Goal: Connect with others: Connect with others

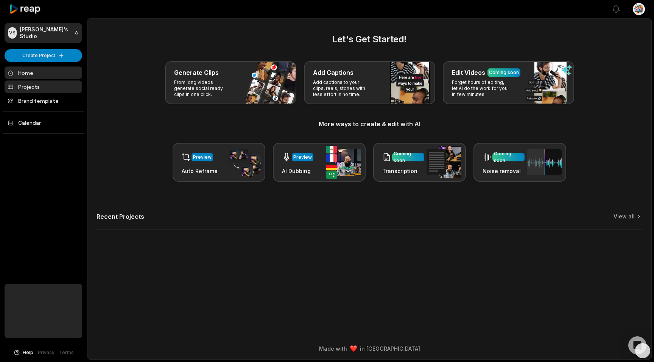
click at [40, 87] on link "Projects" at bounding box center [44, 87] width 78 height 12
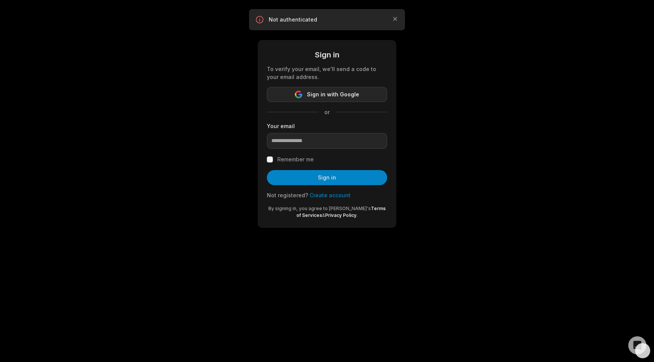
click at [336, 95] on span "Sign in with Google" at bounding box center [333, 94] width 52 height 9
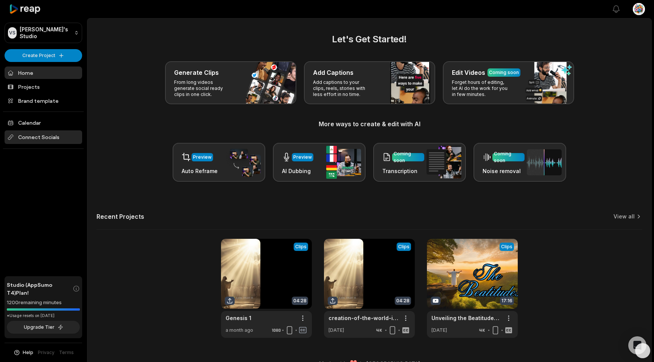
click at [56, 139] on span "Connect Socials" at bounding box center [44, 138] width 78 height 14
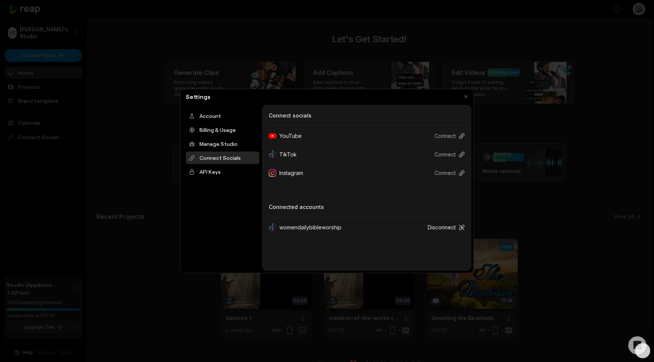
click at [442, 226] on button "Disconnect" at bounding box center [442, 228] width 43 height 14
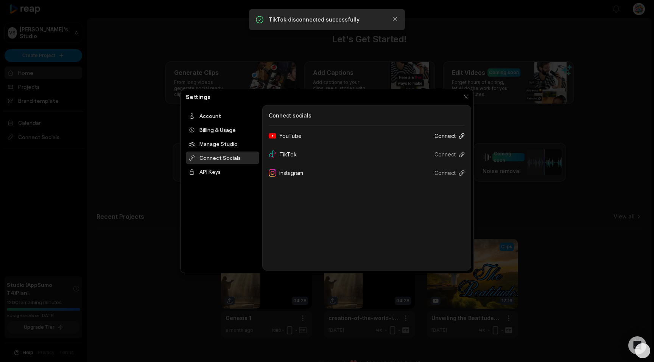
click at [448, 135] on button "Connect" at bounding box center [446, 136] width 36 height 14
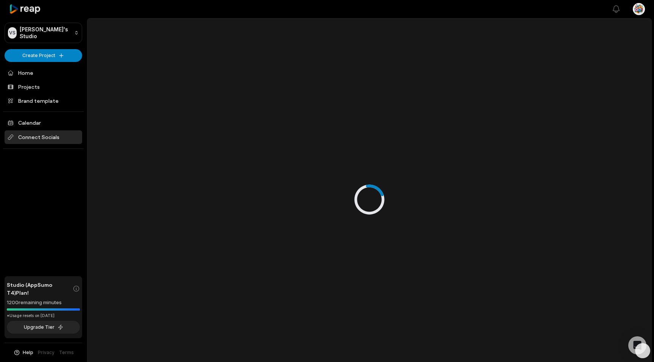
click at [34, 138] on span "Connect Socials" at bounding box center [44, 138] width 78 height 14
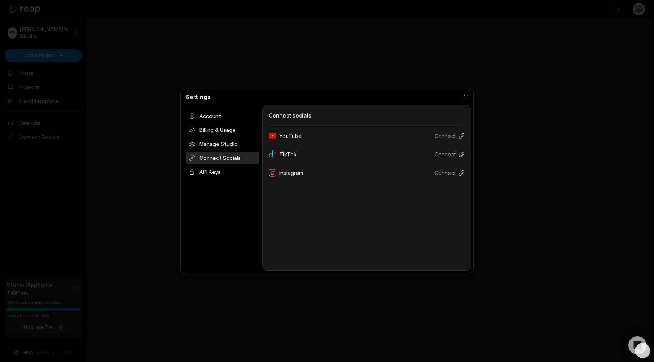
click at [293, 138] on div "YouTube" at bounding box center [288, 136] width 39 height 14
click at [456, 135] on button "Connect" at bounding box center [446, 136] width 36 height 14
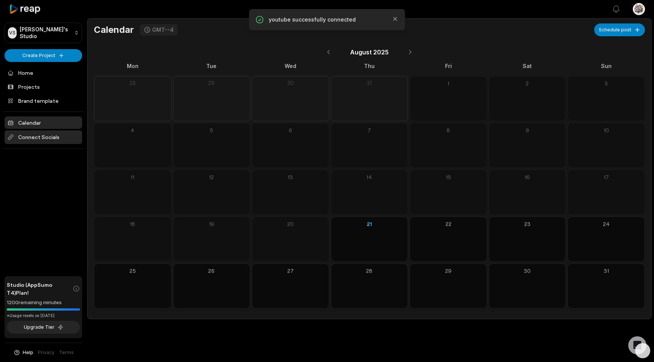
click at [53, 138] on span "Connect Socials" at bounding box center [44, 138] width 78 height 14
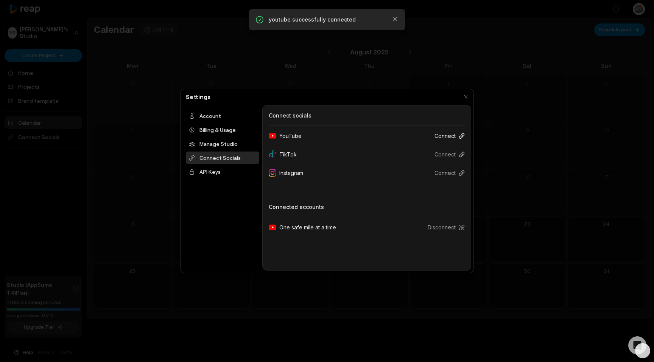
click at [455, 136] on button "Connect" at bounding box center [446, 136] width 36 height 14
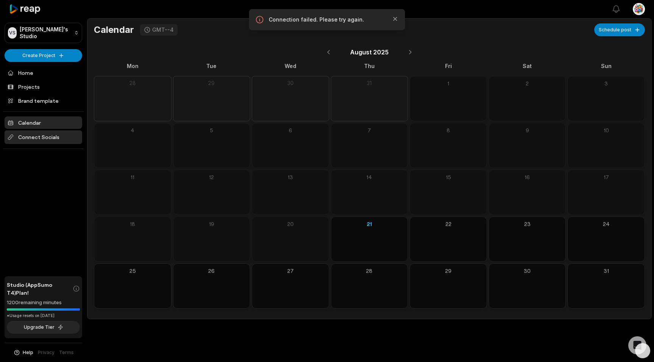
click at [28, 139] on span "Connect Socials" at bounding box center [44, 138] width 78 height 14
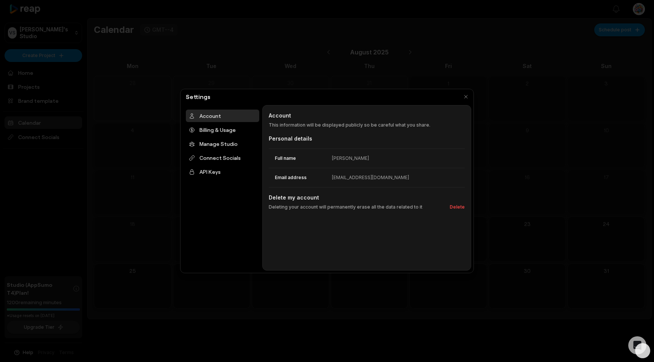
click at [70, 106] on div at bounding box center [327, 181] width 654 height 362
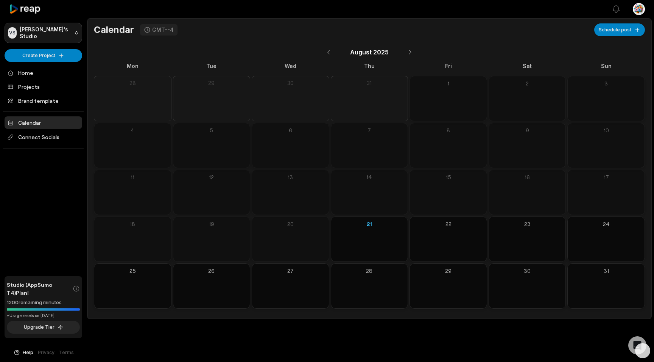
click at [71, 33] on html "VS Vonaux's Studio Create Project Home Projects Brand template Calendar Connect…" at bounding box center [327, 181] width 654 height 362
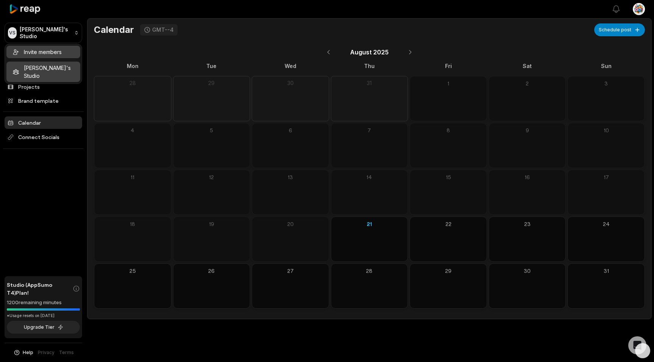
click at [68, 53] on div "Invite members" at bounding box center [43, 52] width 74 height 12
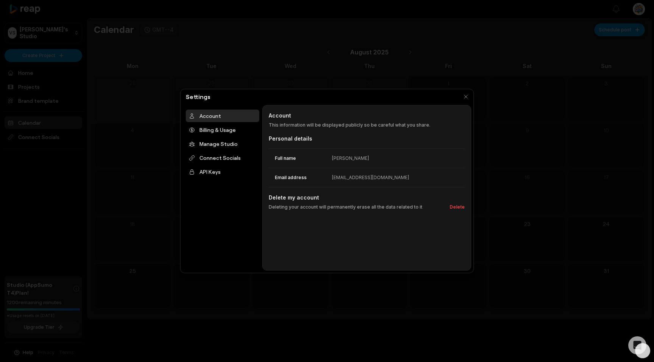
click at [70, 75] on div at bounding box center [327, 181] width 654 height 362
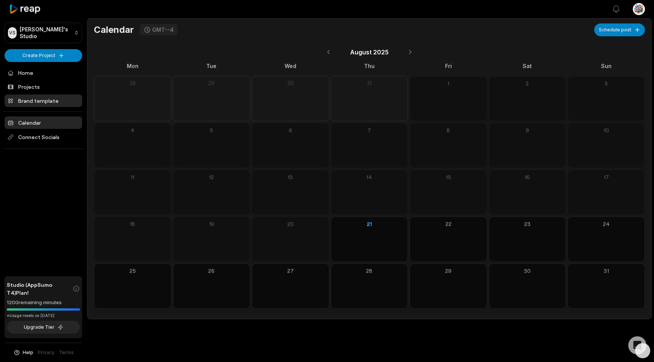
click at [51, 104] on link "Brand template" at bounding box center [44, 101] width 78 height 12
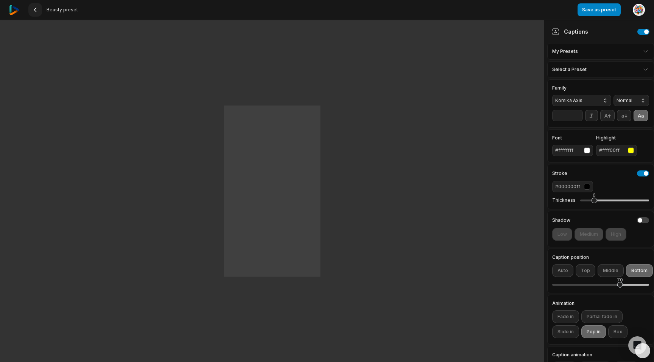
click at [35, 9] on icon at bounding box center [35, 10] width 6 height 6
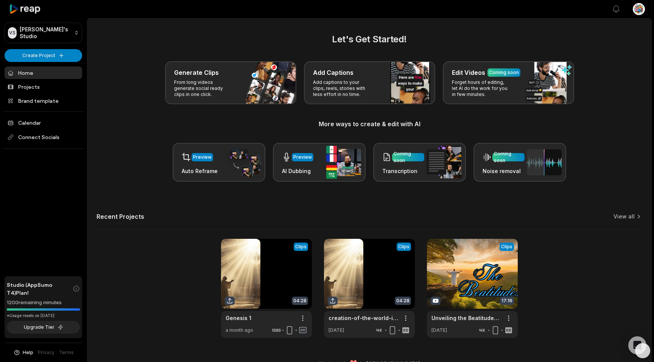
scroll to position [15, 0]
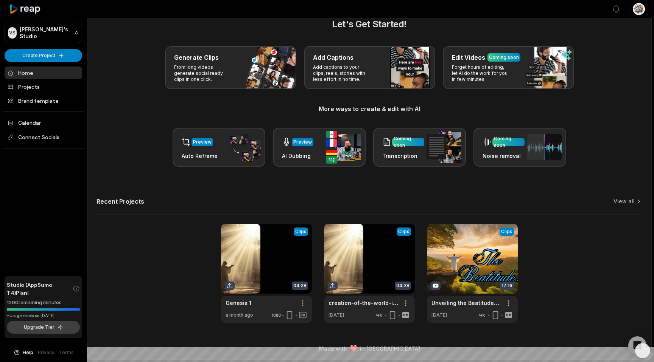
click at [61, 328] on button "Upgrade Tier" at bounding box center [43, 327] width 73 height 13
click at [47, 328] on button "Upgrade Tier" at bounding box center [43, 327] width 73 height 13
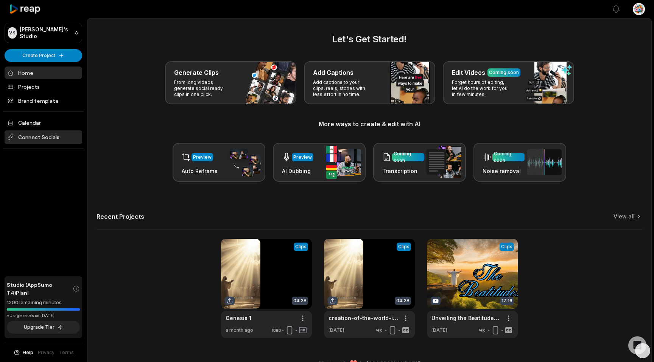
click at [38, 137] on span "Connect Socials" at bounding box center [44, 138] width 78 height 14
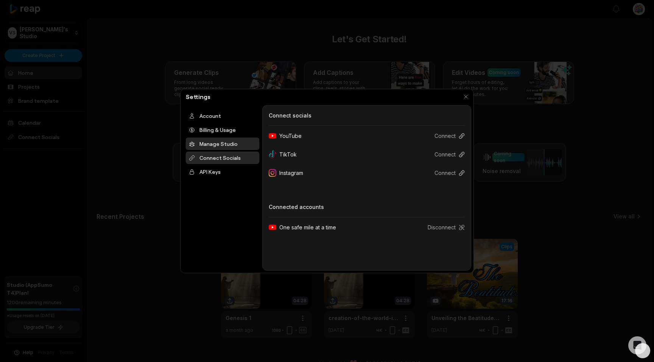
click at [221, 145] on div "Manage Studio" at bounding box center [222, 144] width 73 height 12
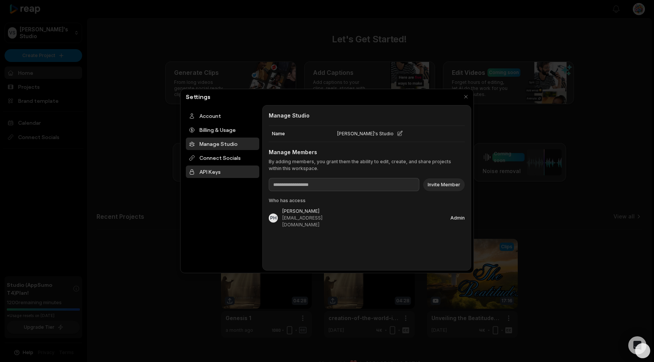
click at [206, 172] on div "API Keys" at bounding box center [222, 172] width 73 height 12
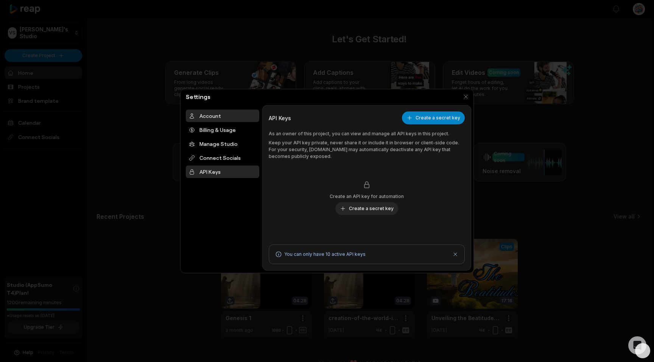
click at [218, 116] on div "Account" at bounding box center [222, 116] width 73 height 12
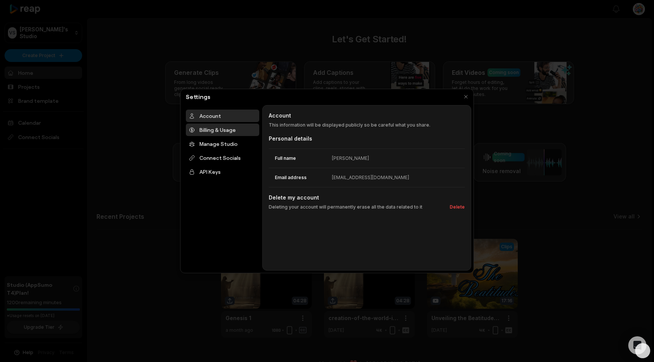
click at [218, 132] on div "Billing & Usage" at bounding box center [222, 130] width 73 height 12
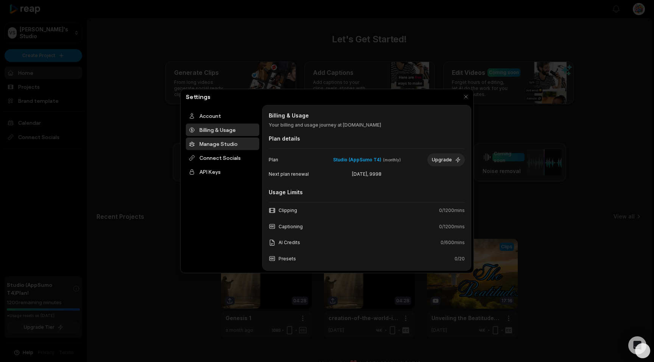
click at [218, 145] on div "Manage Studio" at bounding box center [222, 144] width 73 height 12
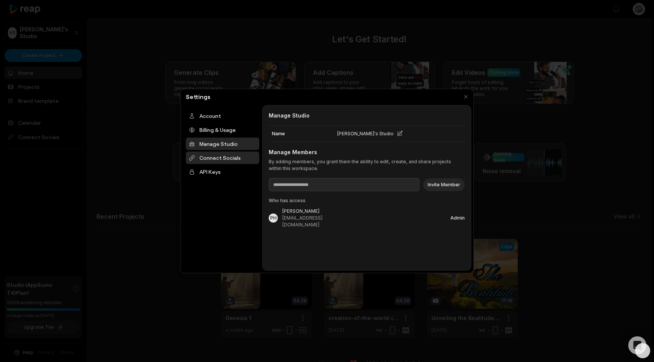
click at [215, 160] on div "Connect Socials" at bounding box center [222, 158] width 73 height 12
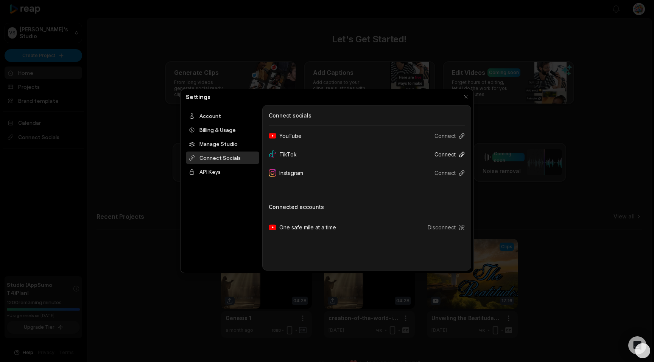
click at [458, 155] on button "Connect" at bounding box center [446, 155] width 36 height 14
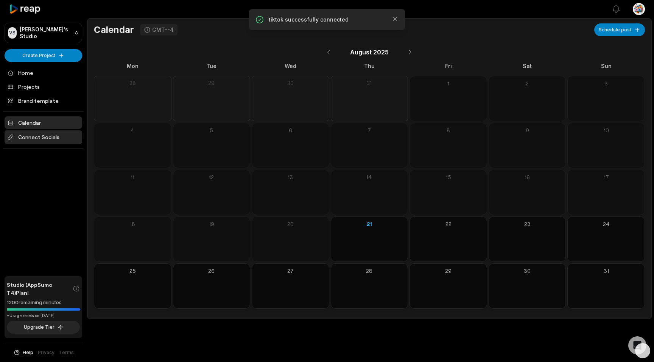
click at [22, 136] on span "Connect Socials" at bounding box center [44, 138] width 78 height 14
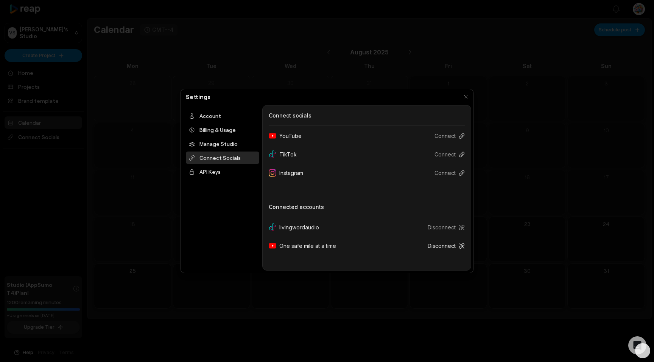
click at [448, 248] on button "Disconnect" at bounding box center [442, 246] width 43 height 14
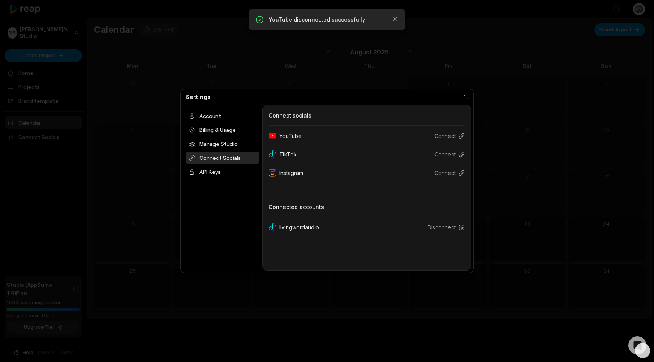
click at [290, 137] on div "YouTube" at bounding box center [288, 136] width 39 height 14
click at [448, 135] on button "Connect" at bounding box center [446, 136] width 36 height 14
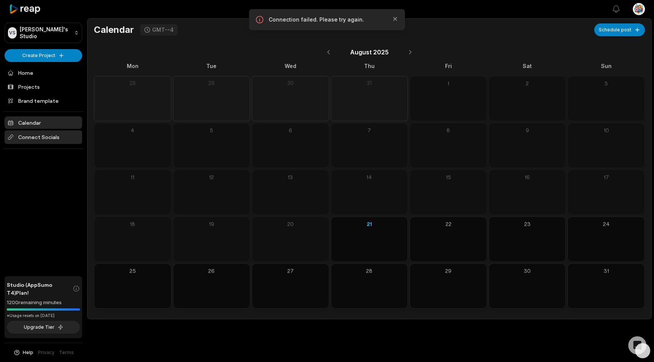
click at [36, 137] on span "Connect Socials" at bounding box center [44, 138] width 78 height 14
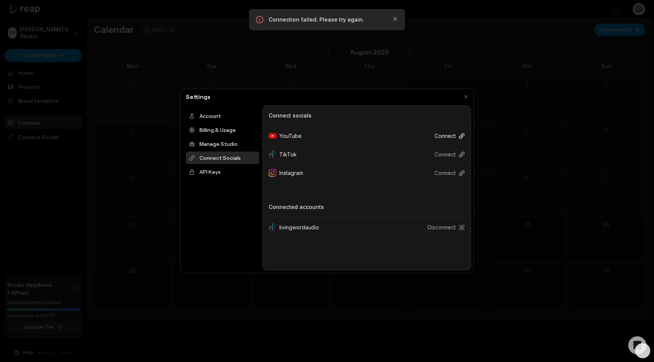
click at [450, 135] on button "Connect" at bounding box center [446, 136] width 36 height 14
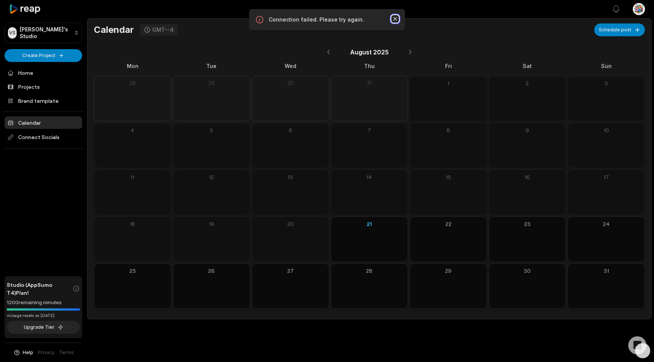
click at [395, 20] on icon "button" at bounding box center [395, 19] width 8 height 8
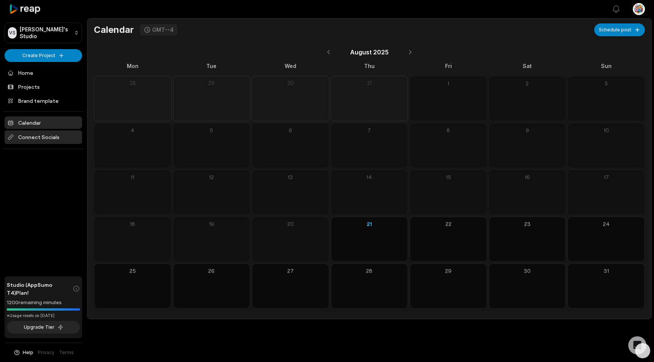
click at [39, 136] on span "Connect Socials" at bounding box center [44, 138] width 78 height 14
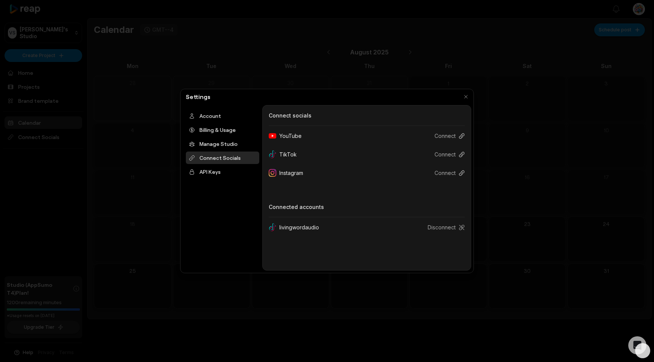
click at [294, 137] on div "YouTube" at bounding box center [288, 136] width 39 height 14
click at [460, 135] on icon at bounding box center [461, 136] width 6 height 6
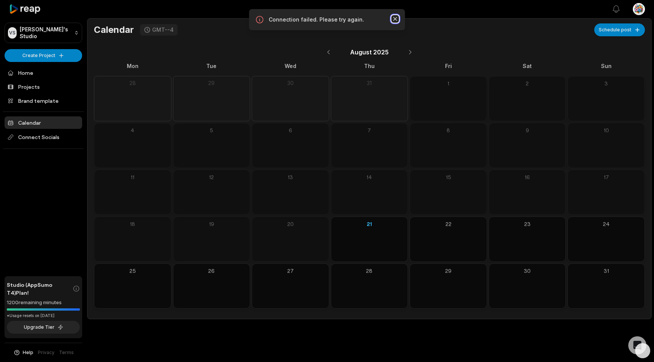
click at [393, 17] on icon "button" at bounding box center [395, 19] width 8 height 8
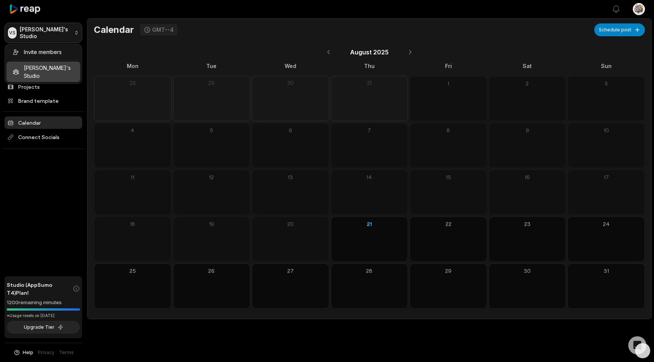
click at [74, 36] on html "VS Vonaux's Studio Create Project Home Projects Brand template Calendar Connect…" at bounding box center [327, 181] width 654 height 362
click at [66, 50] on div "Invite members" at bounding box center [43, 52] width 74 height 12
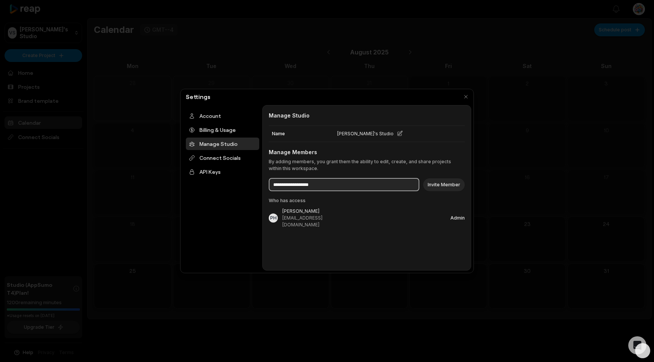
click at [329, 183] on input at bounding box center [344, 184] width 151 height 13
type input "**********"
click at [448, 185] on button "Invite Member" at bounding box center [444, 185] width 42 height 13
click at [444, 183] on button "Invite Member" at bounding box center [444, 185] width 42 height 13
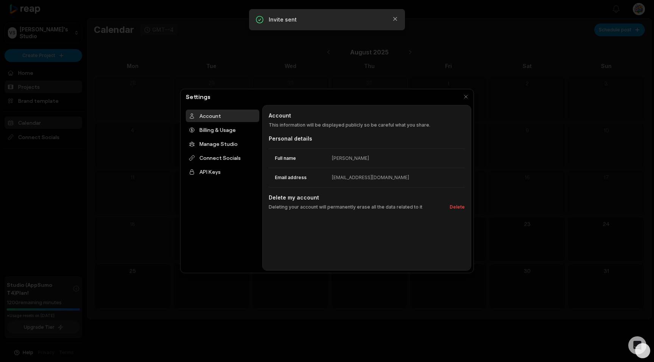
click at [51, 84] on div at bounding box center [327, 181] width 654 height 362
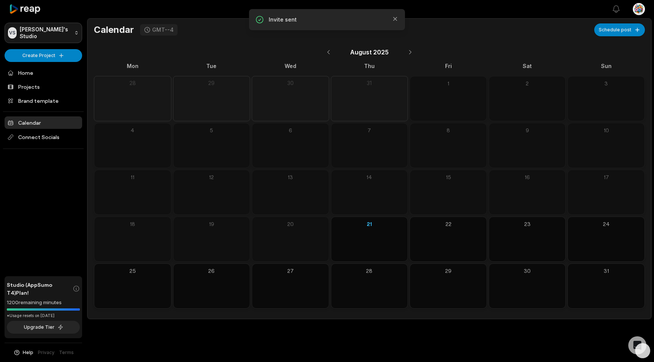
click at [68, 32] on html "VS Vonaux's Studio Create Project Home Projects Brand template Calendar Connect…" at bounding box center [327, 181] width 654 height 362
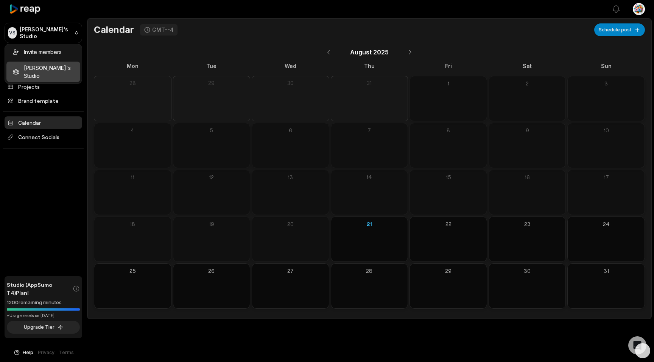
click at [41, 70] on div "Invite members Vonaux's Studio" at bounding box center [44, 64] width 78 height 40
drag, startPoint x: 62, startPoint y: 34, endPoint x: 62, endPoint y: 58, distance: 23.8
click at [62, 34] on html "VS Vonaux's Studio Create Project Home Projects Brand template Calendar Connect…" at bounding box center [327, 181] width 654 height 362
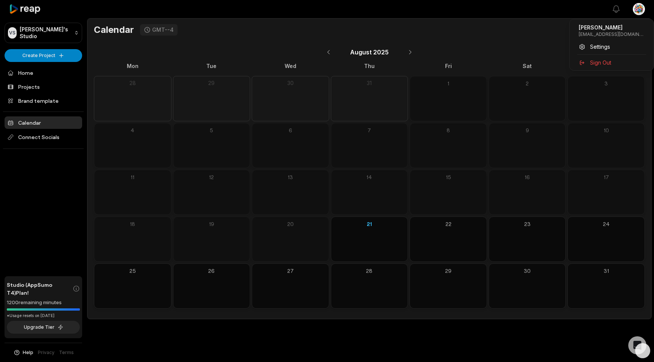
click at [637, 12] on html "VS Vonaux's Studio Create Project Home Projects Brand template Calendar Connect…" at bounding box center [327, 181] width 654 height 362
click at [594, 49] on span "Settings" at bounding box center [600, 47] width 20 height 8
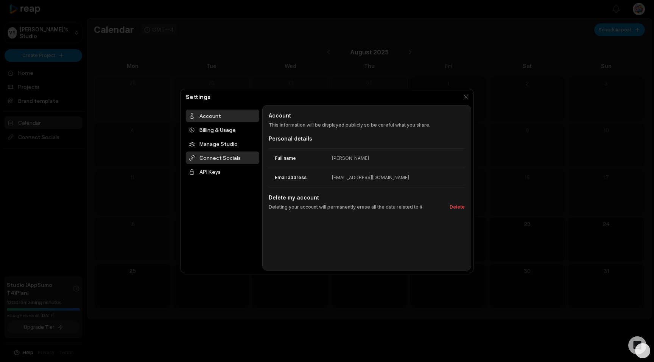
click at [227, 160] on div "Connect Socials" at bounding box center [222, 158] width 73 height 12
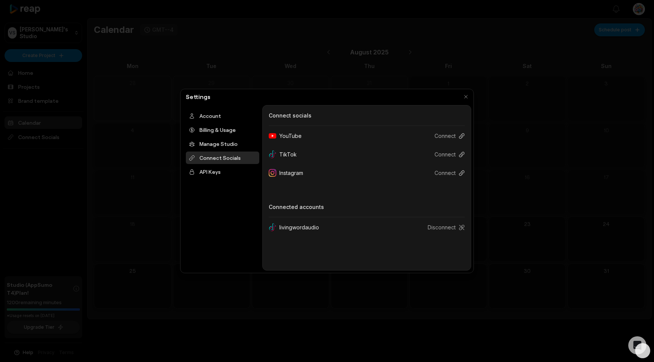
click at [292, 136] on div "YouTube" at bounding box center [288, 136] width 39 height 14
click at [458, 136] on icon at bounding box center [461, 136] width 6 height 6
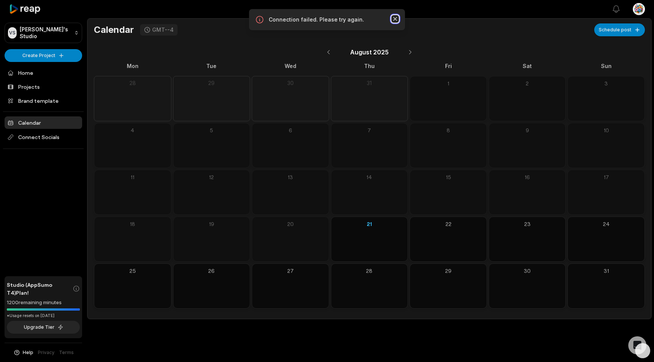
click at [394, 20] on icon "button" at bounding box center [395, 19] width 8 height 8
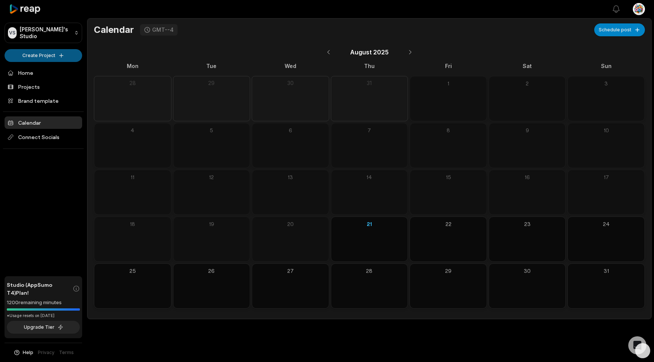
click at [51, 57] on html "VS [PERSON_NAME]'s Studio Create Project Home Projects Brand template Calendar …" at bounding box center [327, 181] width 654 height 362
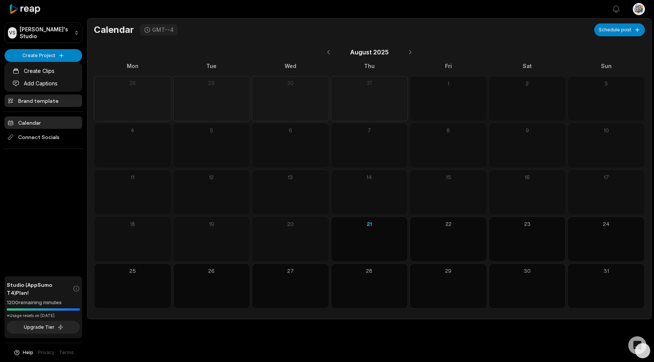
click at [56, 104] on html "VS [PERSON_NAME]'s Studio Create Project Home Projects Brand template Calendar …" at bounding box center [327, 181] width 654 height 362
click at [73, 31] on html "VS [PERSON_NAME]'s Studio Create Project Home Projects Brand template Calendar …" at bounding box center [327, 181] width 654 height 362
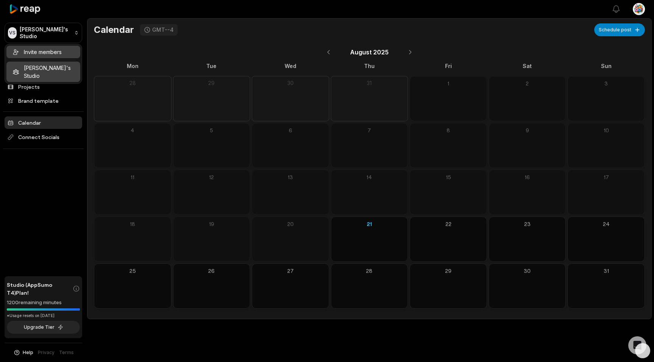
click at [63, 55] on div "Invite members" at bounding box center [43, 52] width 74 height 12
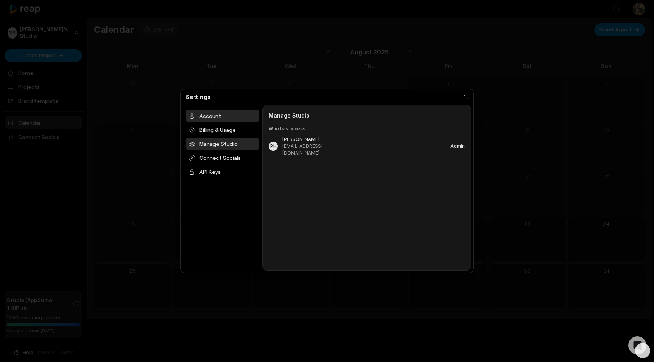
click at [214, 116] on div "Account" at bounding box center [222, 116] width 73 height 12
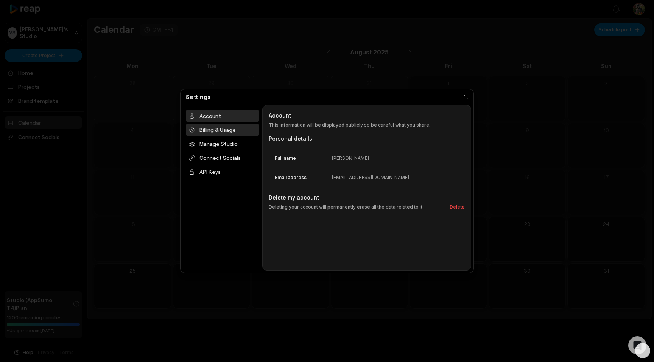
click at [218, 132] on div "Billing & Usage" at bounding box center [222, 130] width 73 height 12
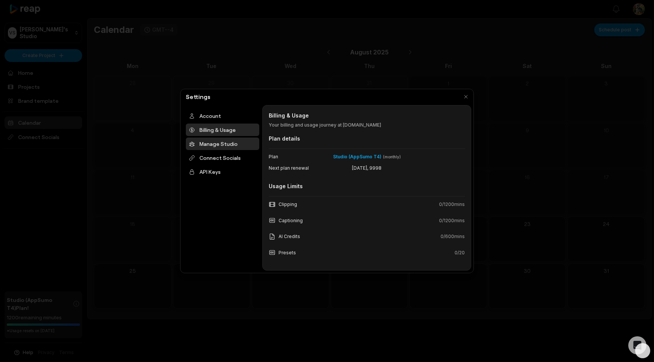
click at [218, 142] on div "Manage Studio" at bounding box center [222, 144] width 73 height 12
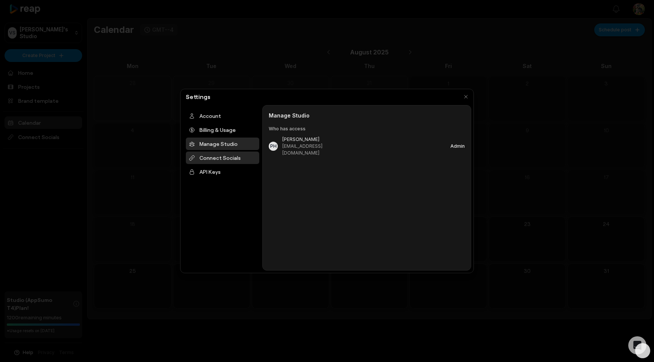
click at [229, 159] on div "Connect Socials" at bounding box center [222, 158] width 73 height 12
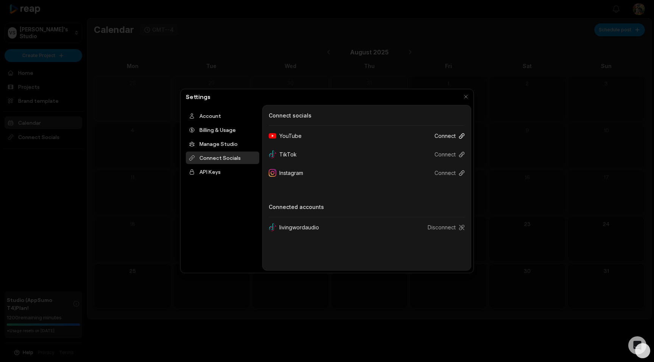
click at [444, 137] on button "Connect" at bounding box center [446, 136] width 36 height 14
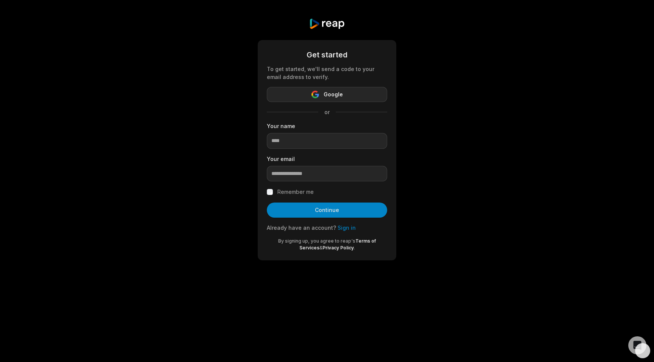
click at [359, 96] on button "Google" at bounding box center [327, 94] width 120 height 15
click at [347, 94] on button "Google" at bounding box center [327, 94] width 120 height 15
